Goal: Task Accomplishment & Management: Manage account settings

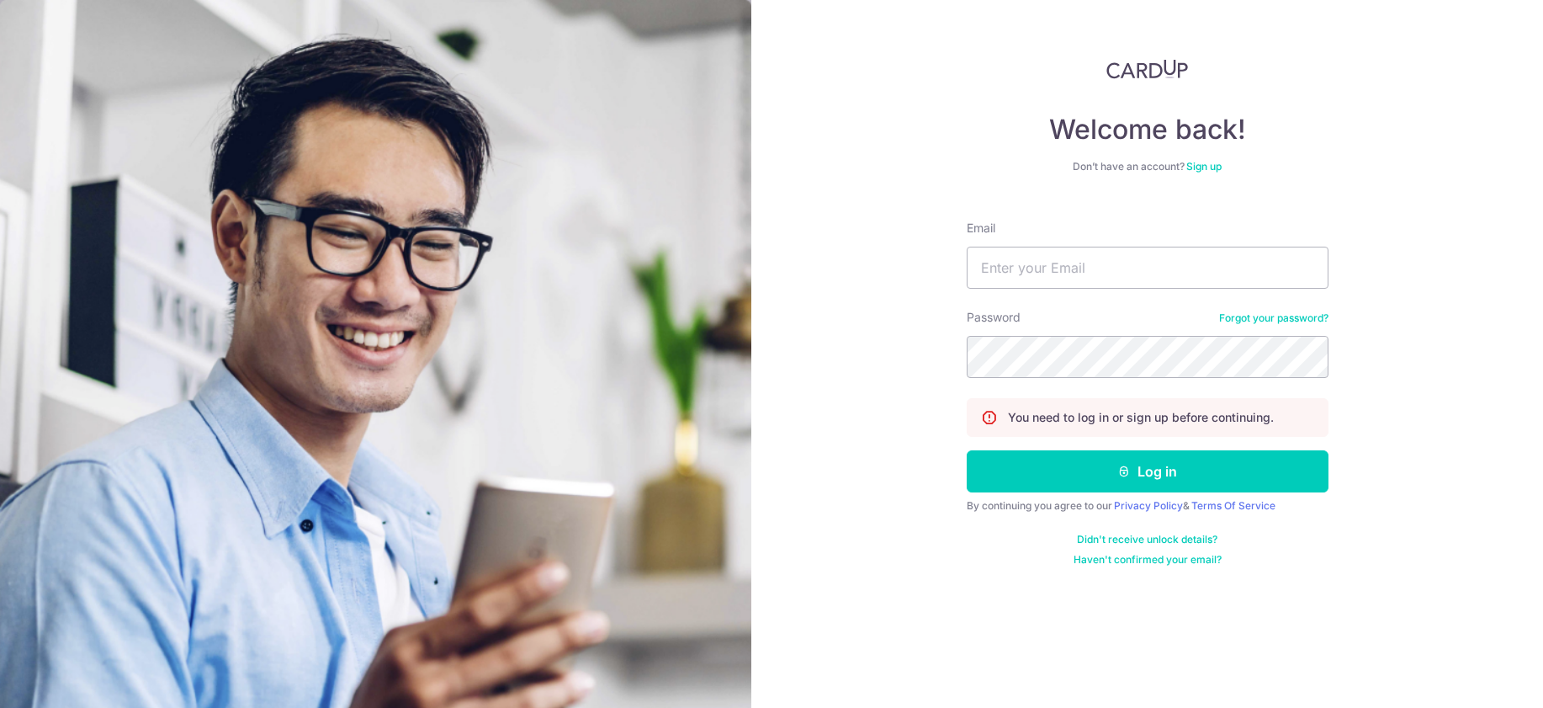
click at [1065, 268] on input "Email" at bounding box center [1148, 268] width 362 height 42
click at [1099, 263] on input "Email" at bounding box center [1148, 268] width 362 height 42
type input "[PERSON_NAME][EMAIL_ADDRESS][DOMAIN_NAME]"
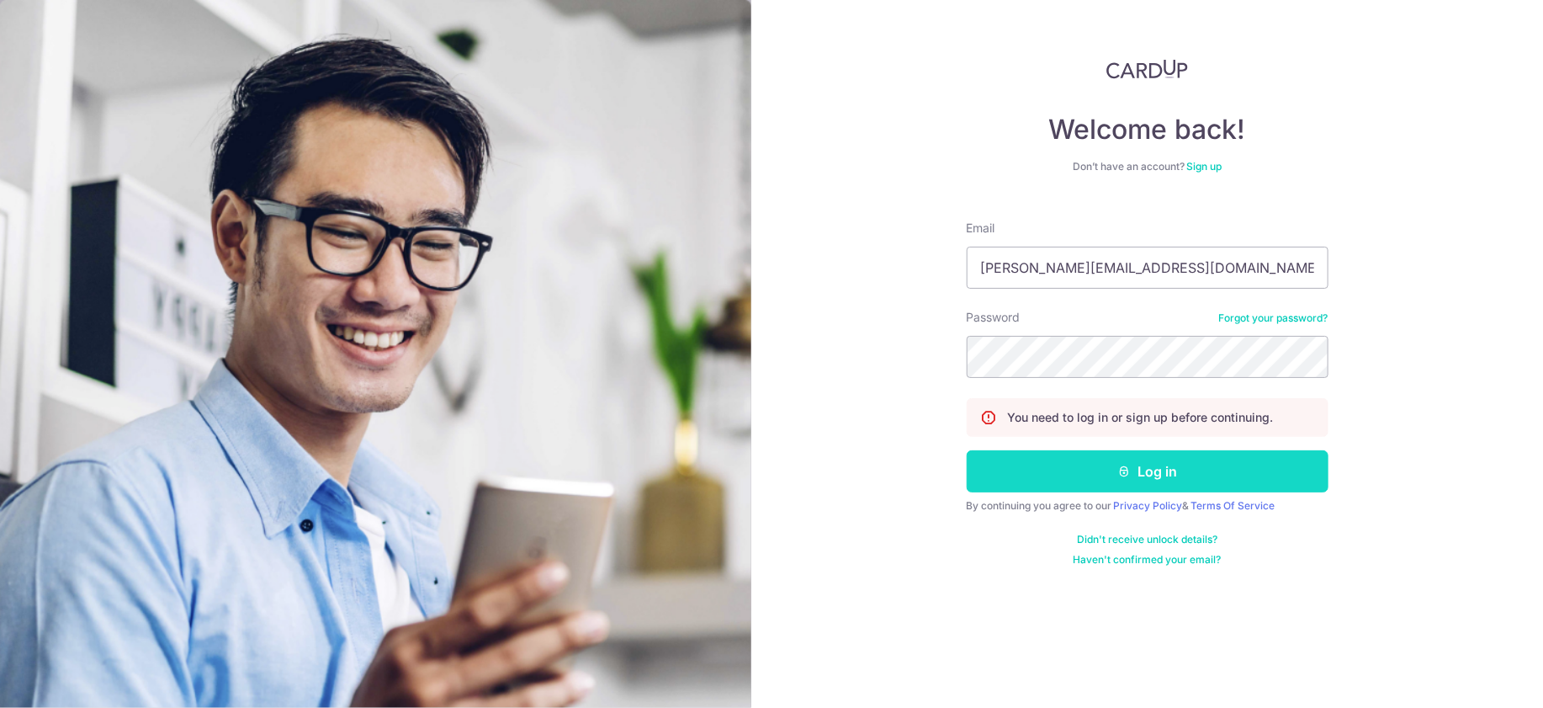
click at [1141, 466] on button "Log in" at bounding box center [1148, 471] width 362 height 42
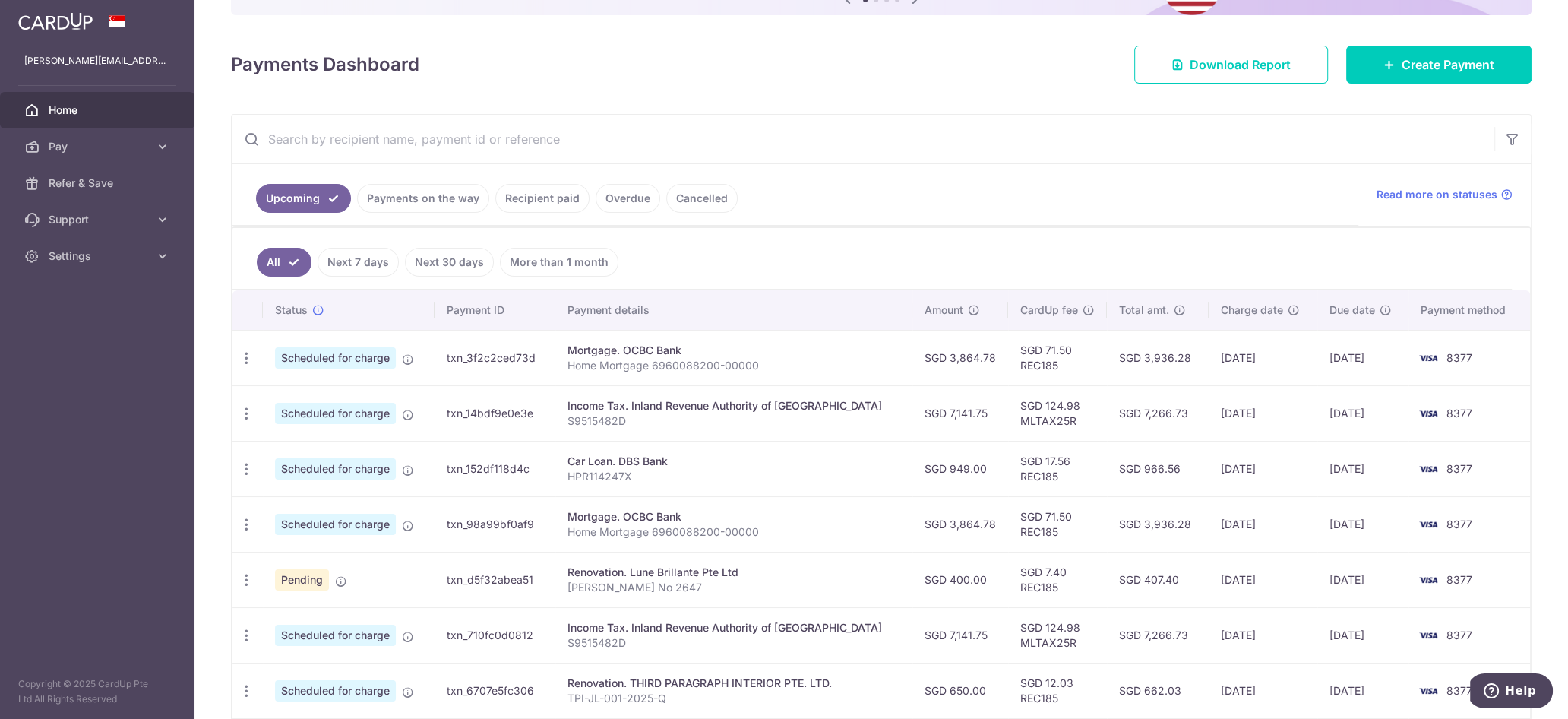
scroll to position [186, 0]
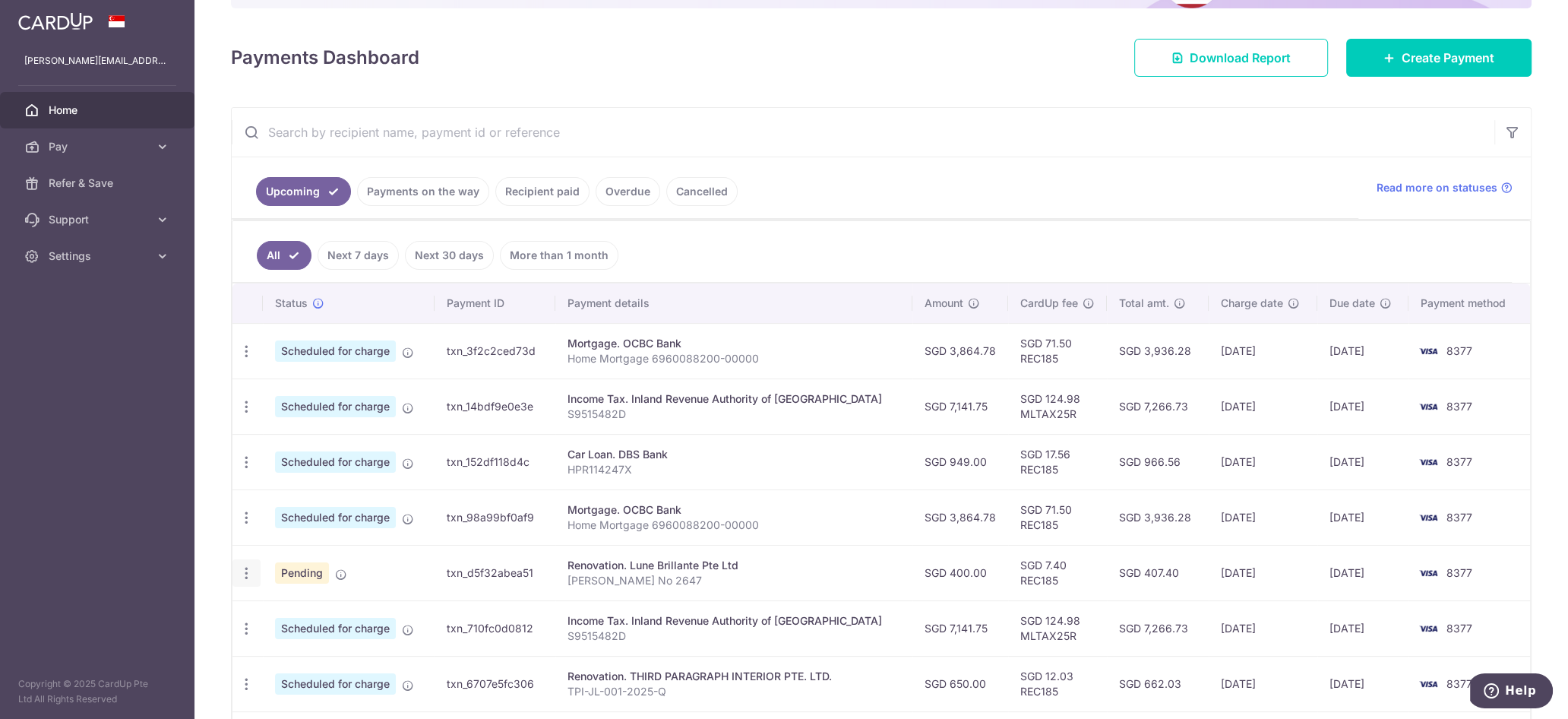
click at [239, 565] on icon "button" at bounding box center [246, 574] width 16 height 16
click at [287, 612] on span "Update payment" at bounding box center [327, 615] width 103 height 18
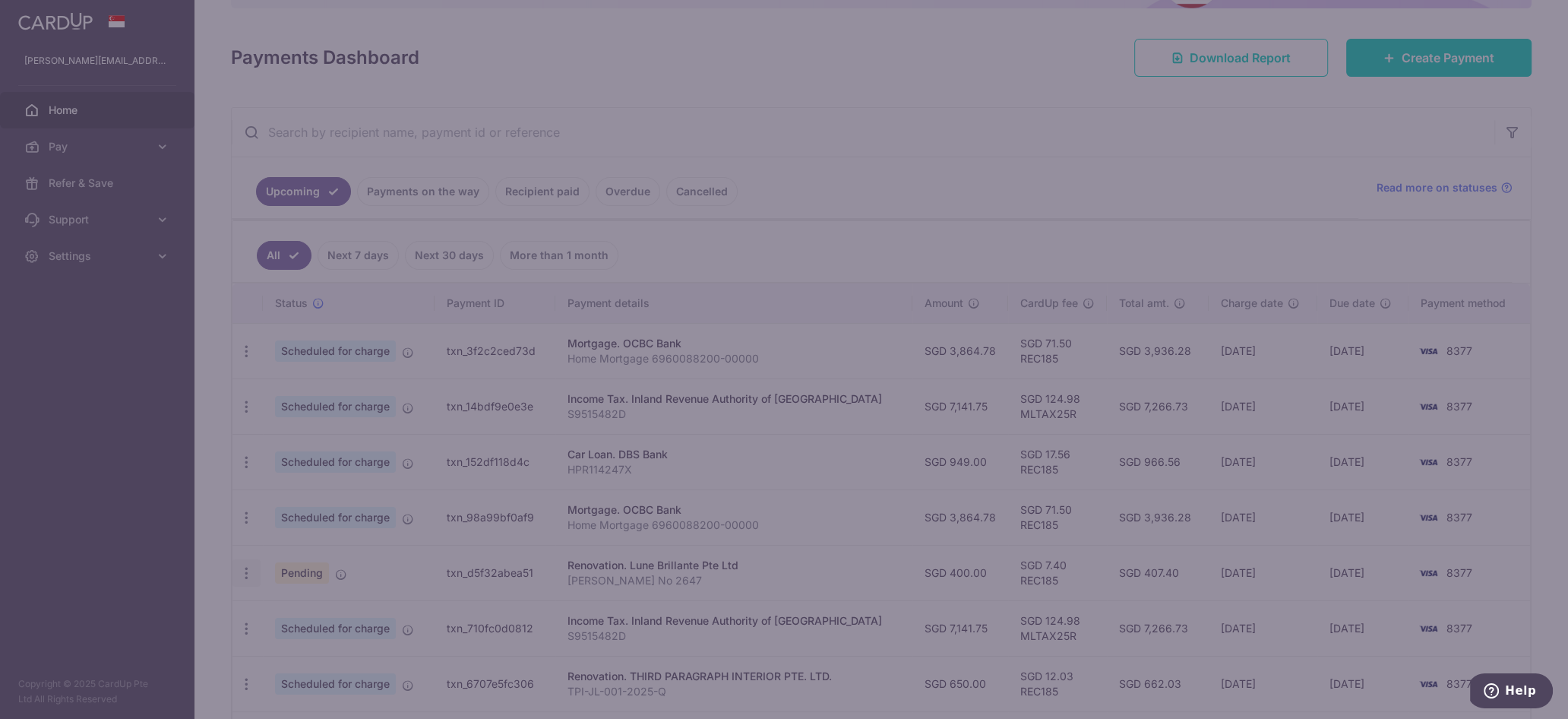
type input "REC185"
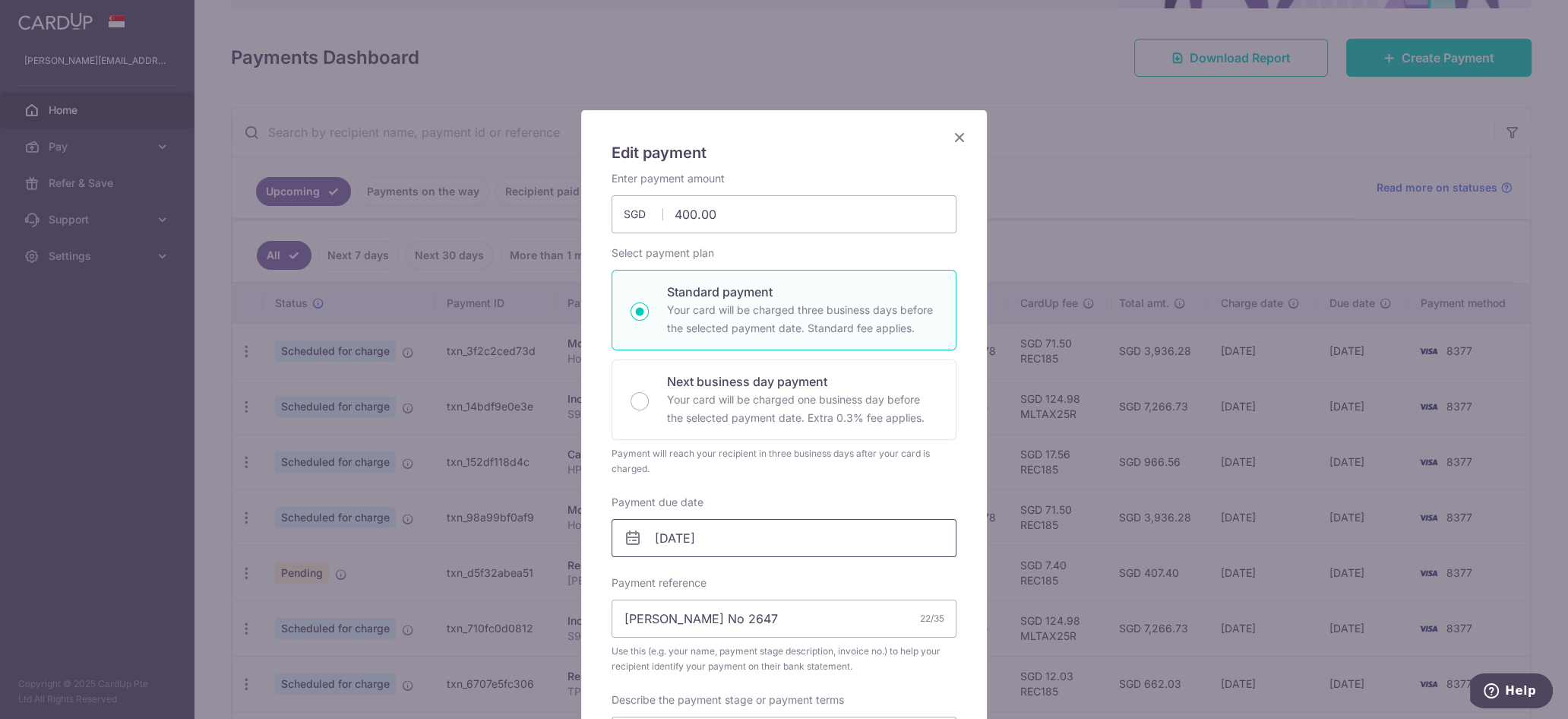
click at [675, 537] on input "01/11/2025" at bounding box center [784, 538] width 345 height 38
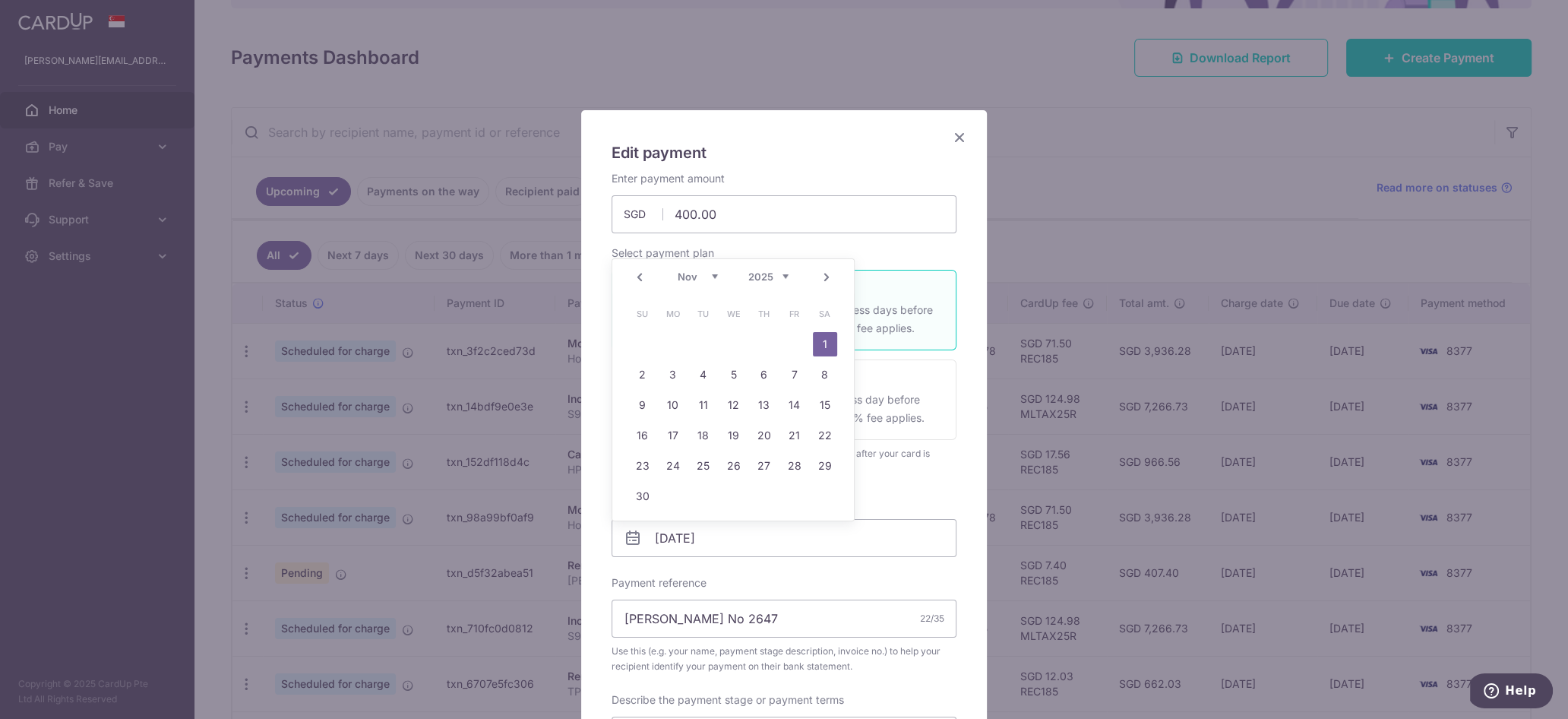
click at [829, 272] on link "Next" at bounding box center [826, 277] width 18 height 18
click at [675, 343] on link "1" at bounding box center [673, 344] width 24 height 24
type input "[DATE]"
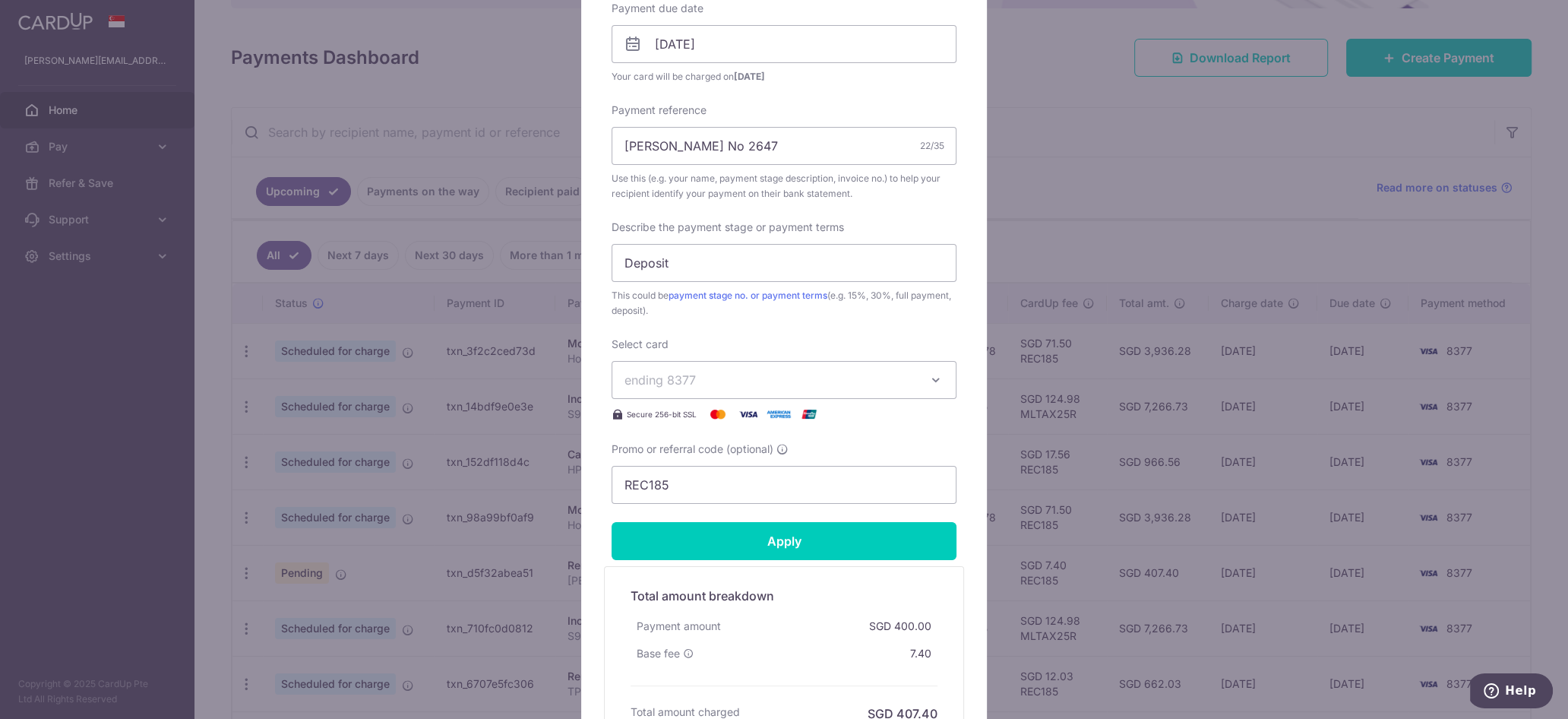
scroll to position [647, 0]
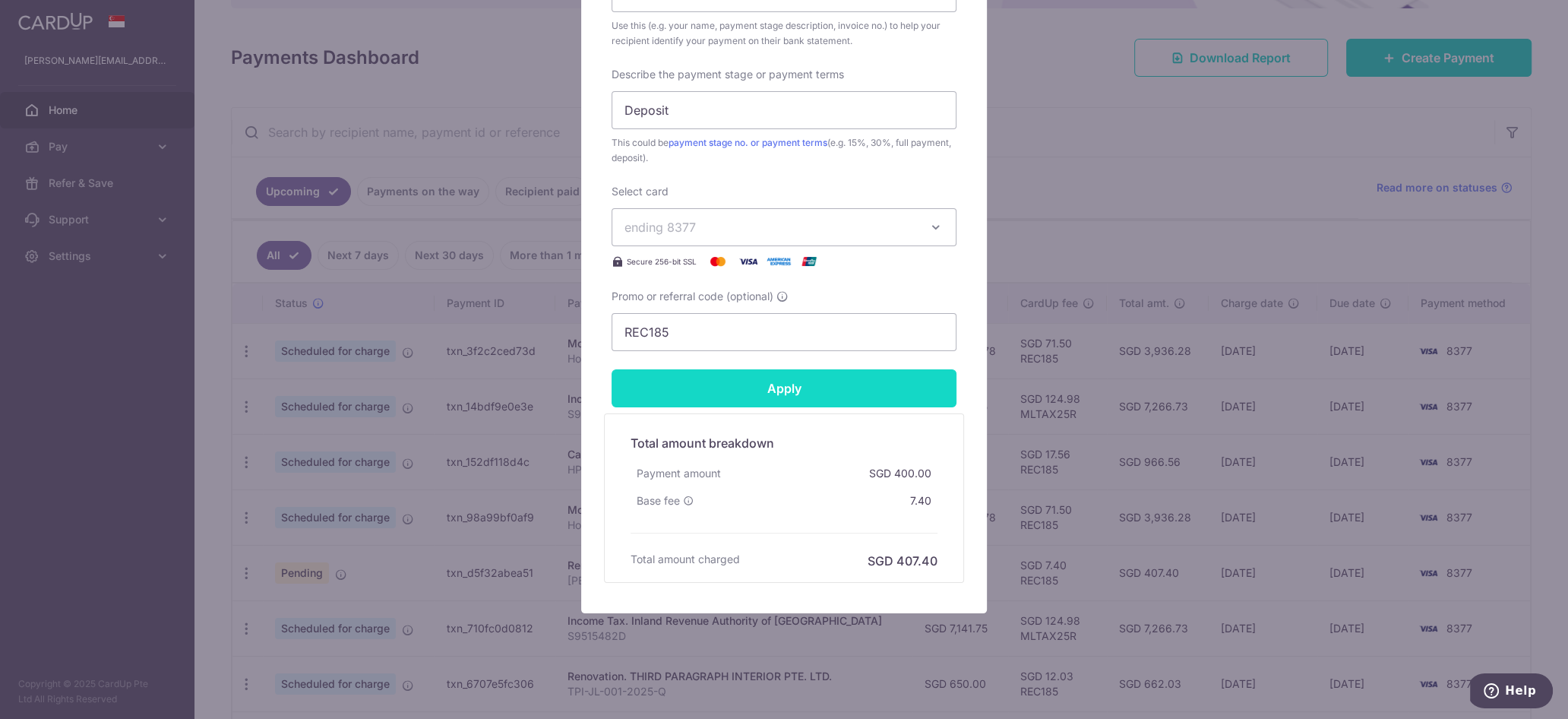
click at [797, 386] on input "Apply" at bounding box center [784, 388] width 345 height 38
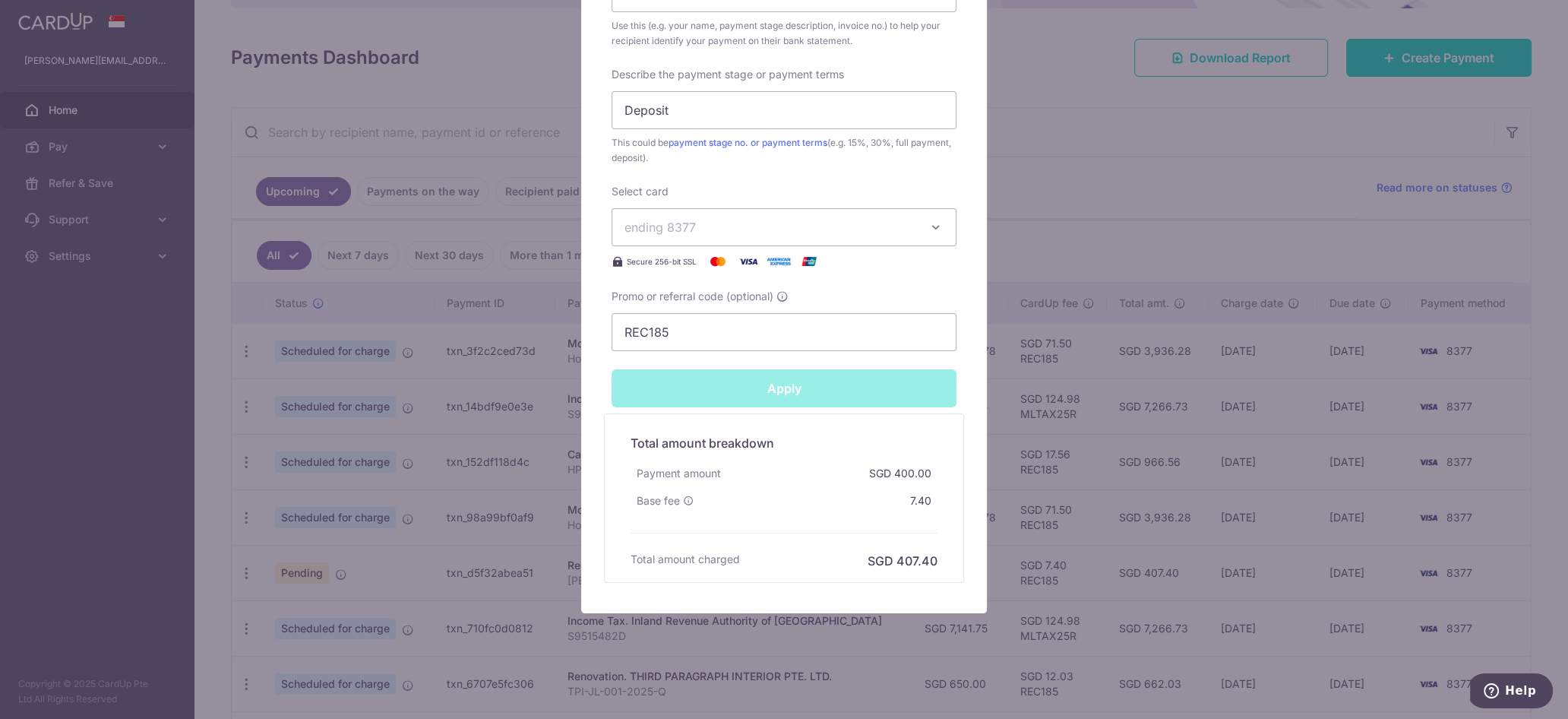
type input "Successfully Applied"
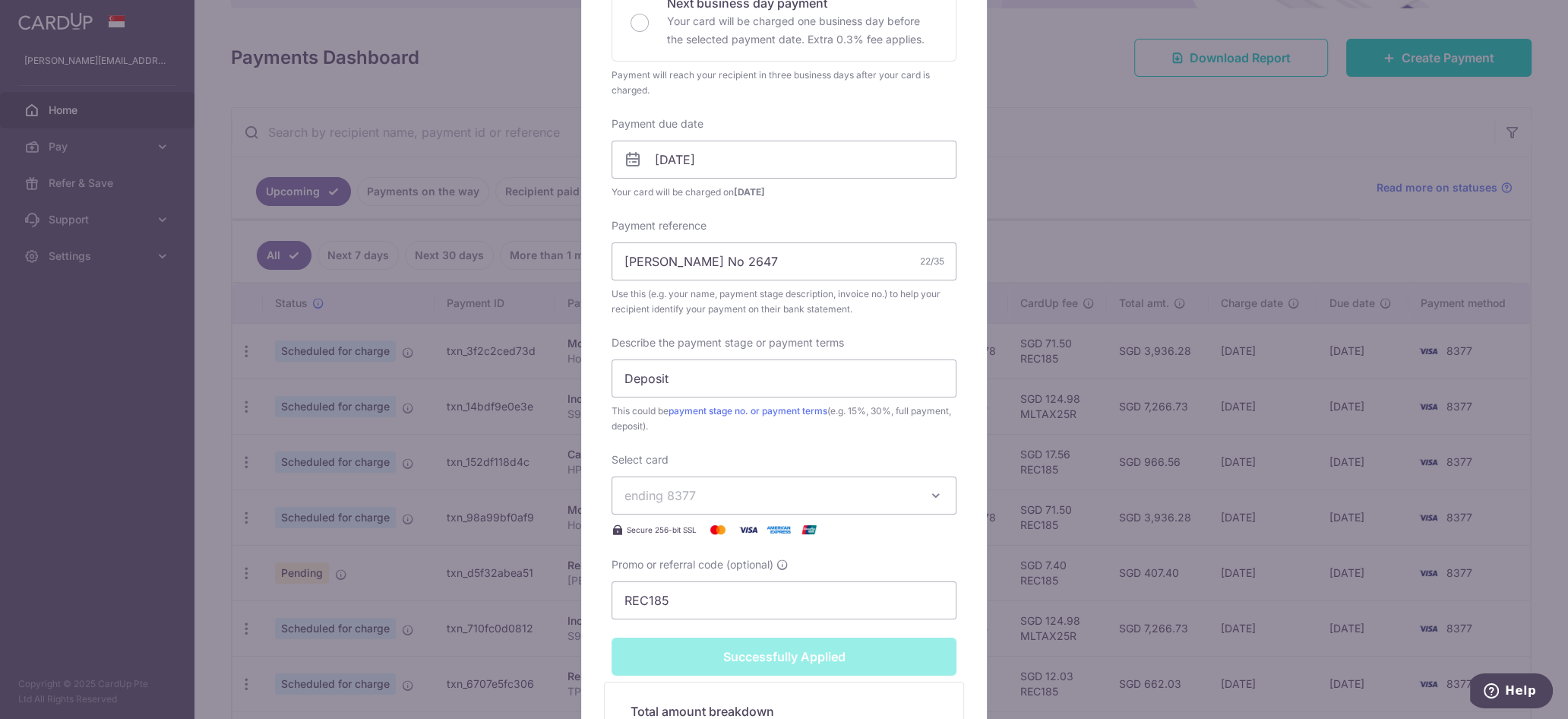
scroll to position [0, 0]
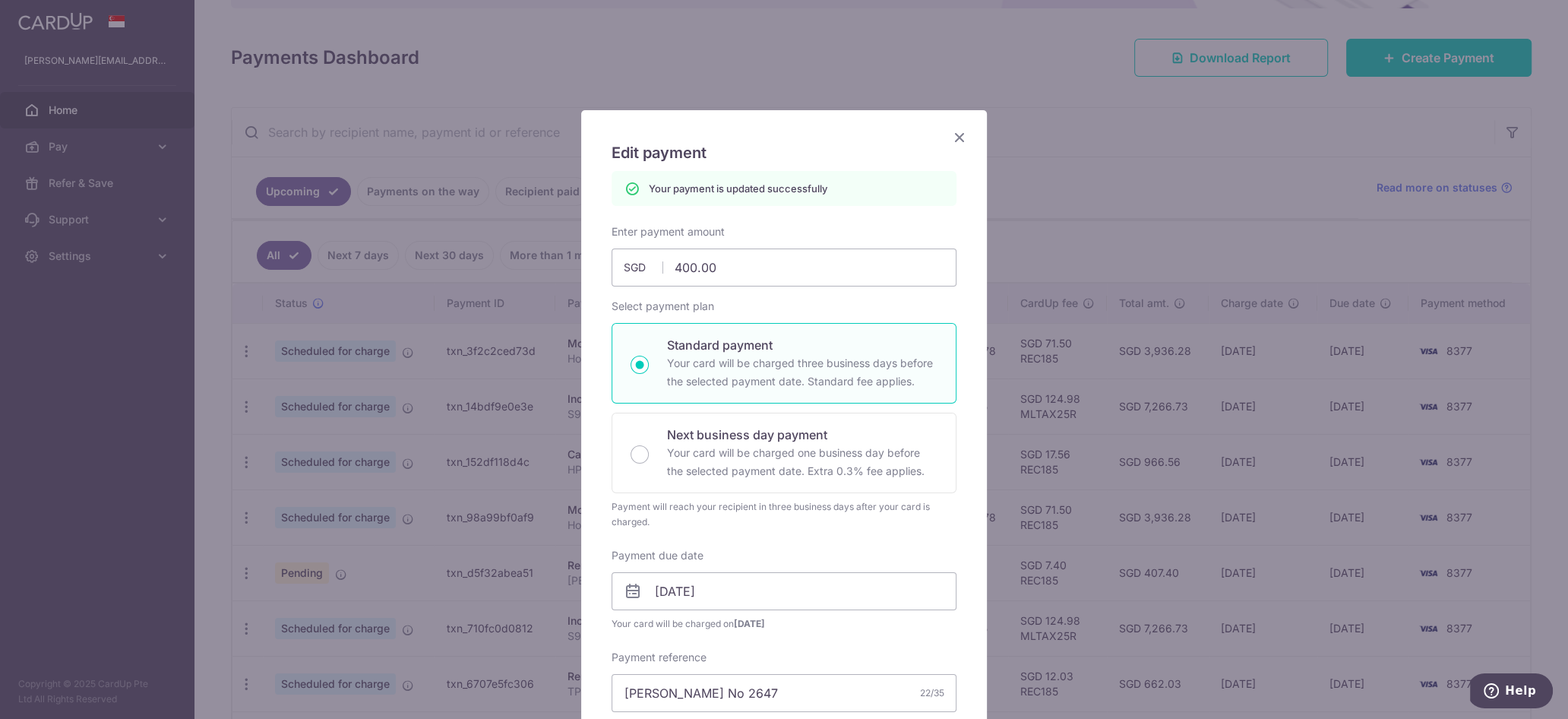
click at [956, 140] on icon "Close" at bounding box center [960, 136] width 18 height 19
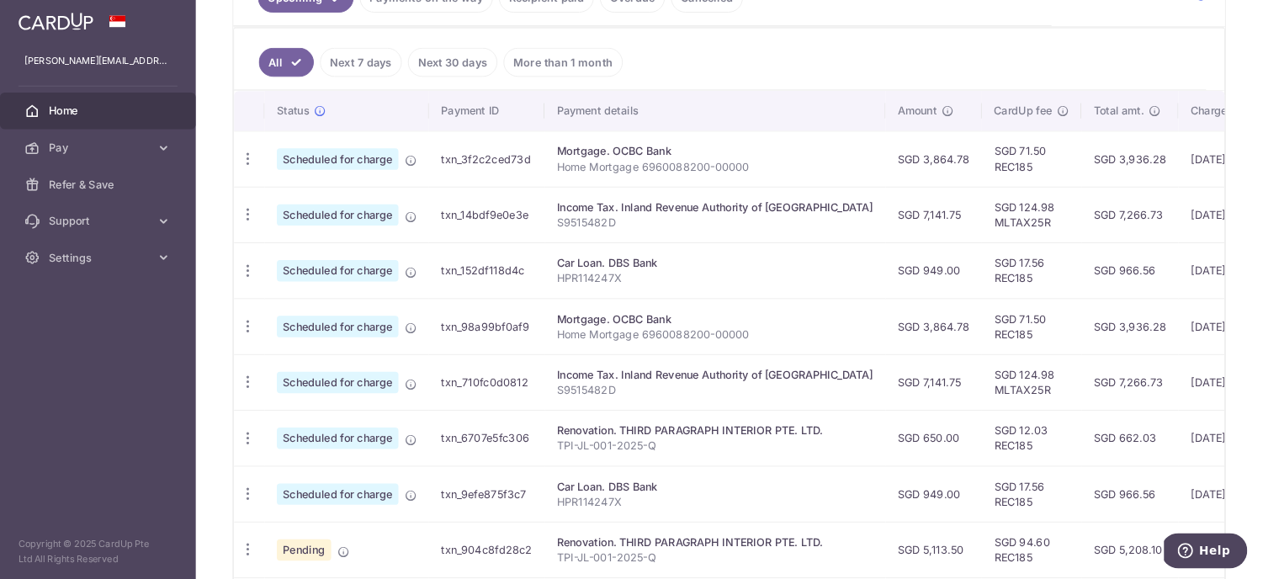
scroll to position [441, 0]
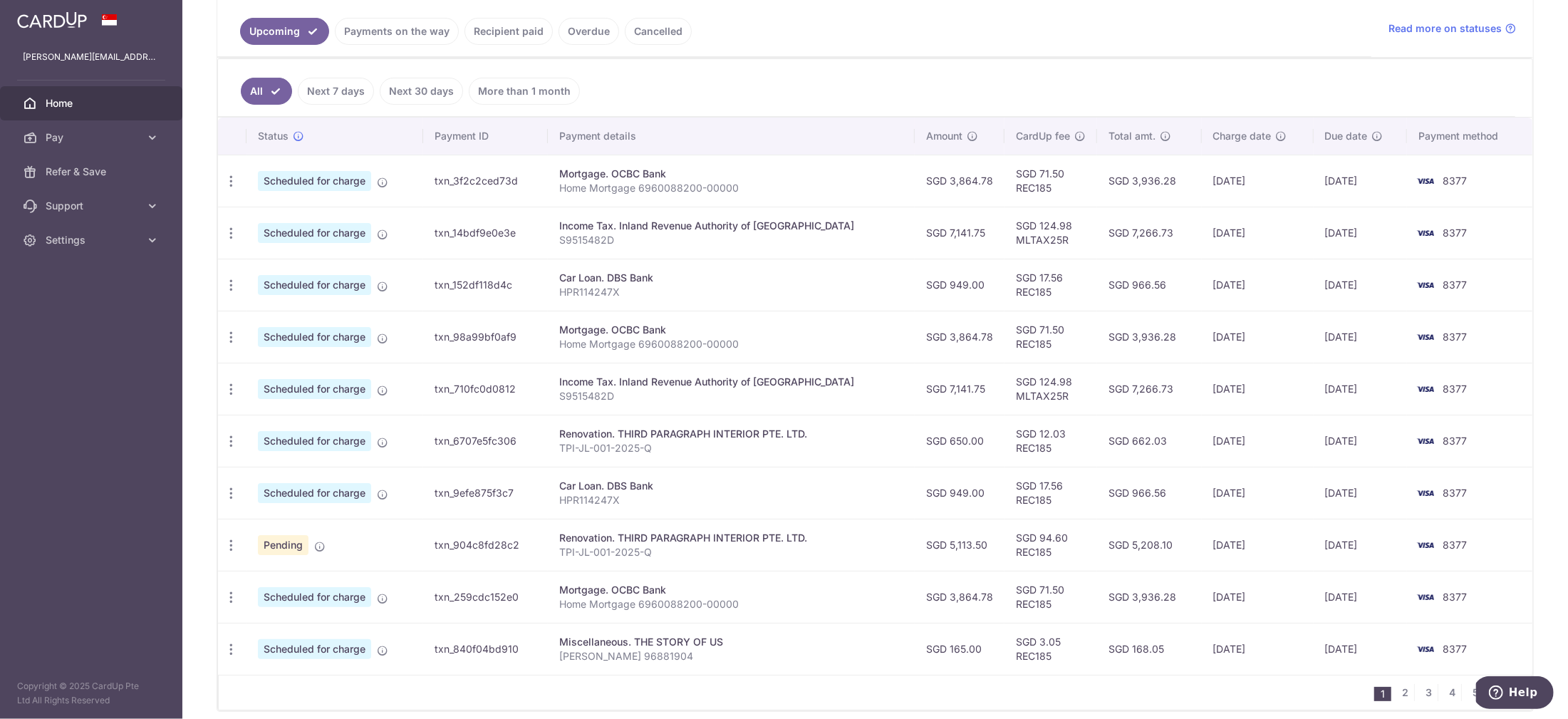
scroll to position [298, 0]
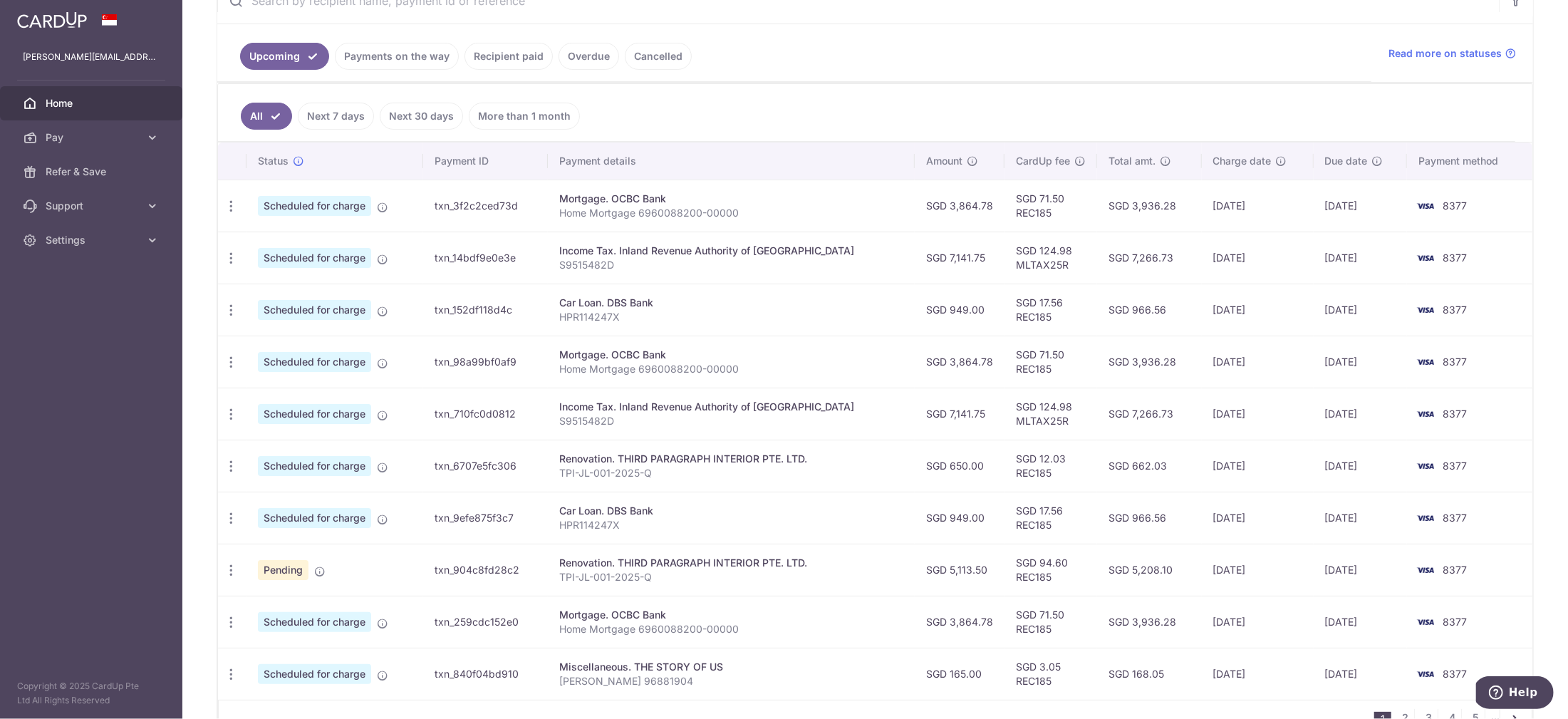
click at [410, 47] on link "Payments on the way" at bounding box center [396, 56] width 124 height 27
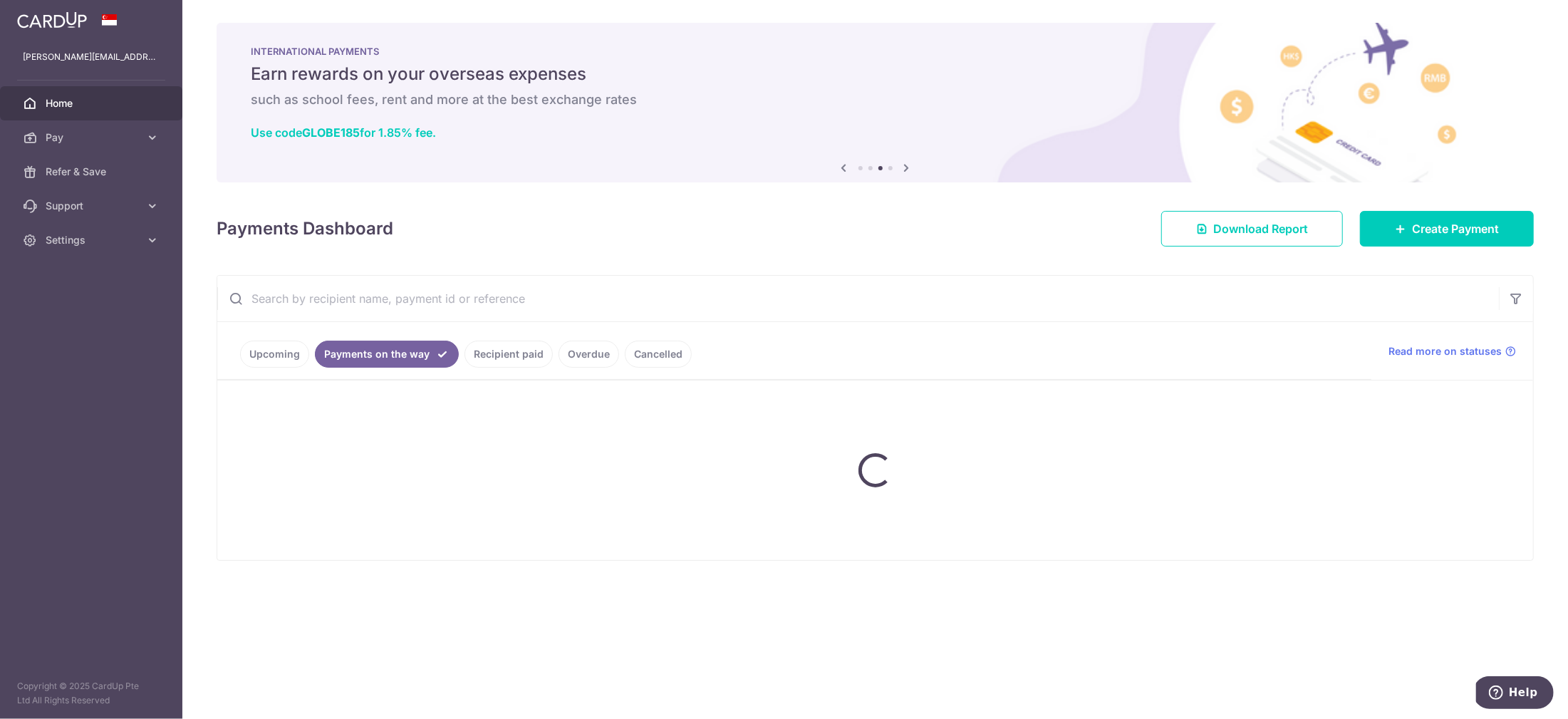
scroll to position [0, 0]
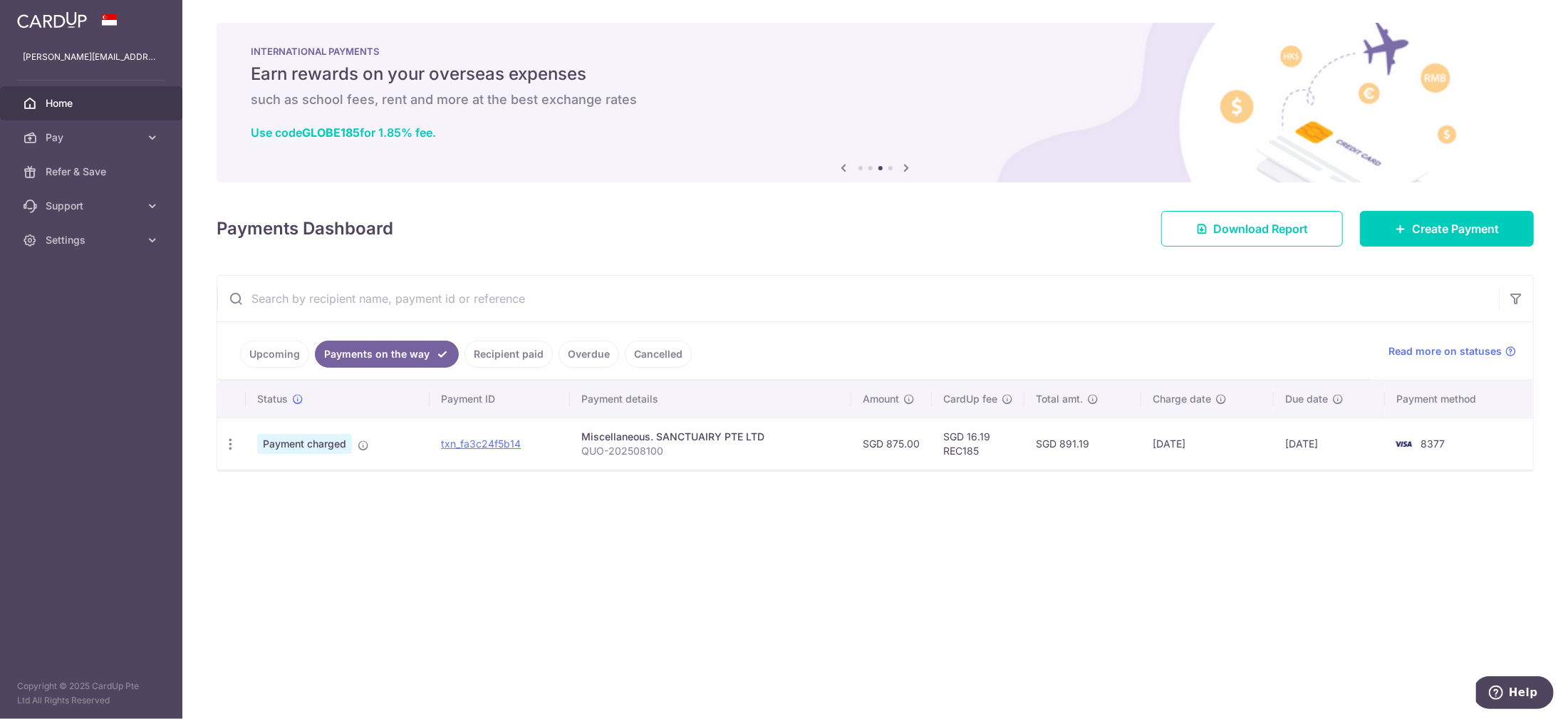
click at [291, 351] on link "Upcoming" at bounding box center [275, 354] width 69 height 27
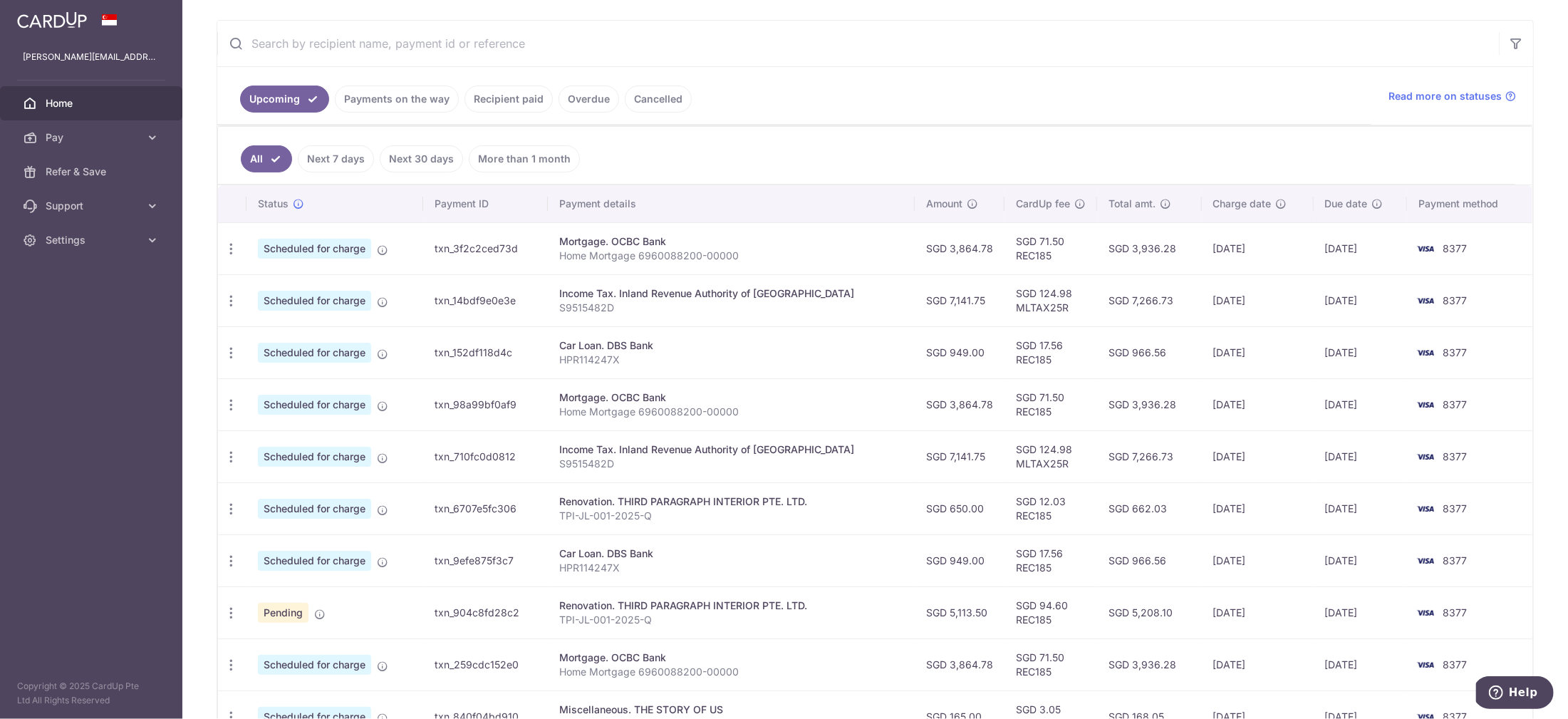
scroll to position [279, 0]
